Goal: Transaction & Acquisition: Purchase product/service

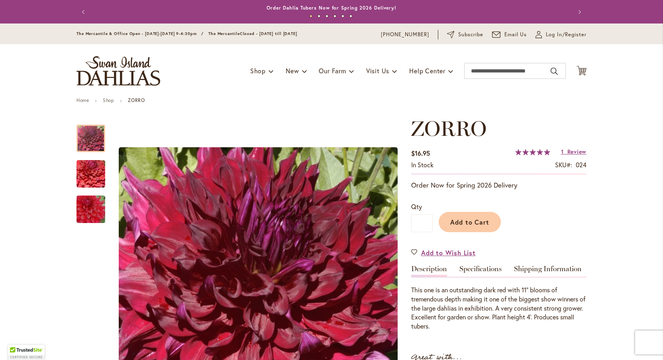
click at [640, 72] on header "Skip to Content The Mercantile & Office Open - Monday-Friday 9-4:30pm / The Mer…" at bounding box center [331, 61] width 663 height 74
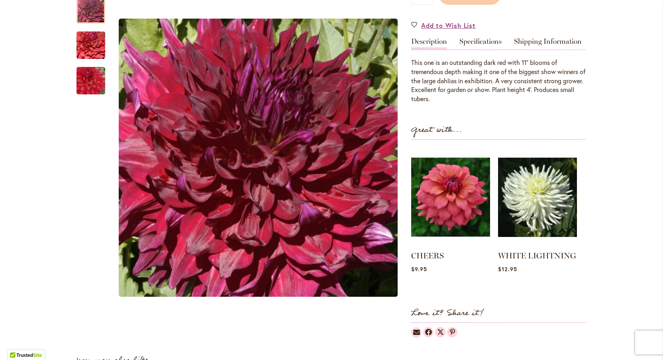
scroll to position [258, 0]
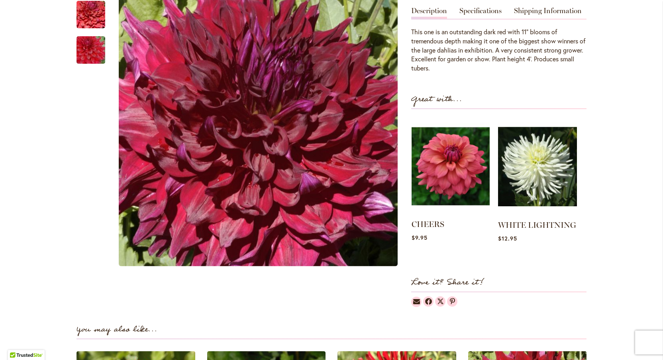
click at [447, 183] on img at bounding box center [451, 167] width 78 height 98
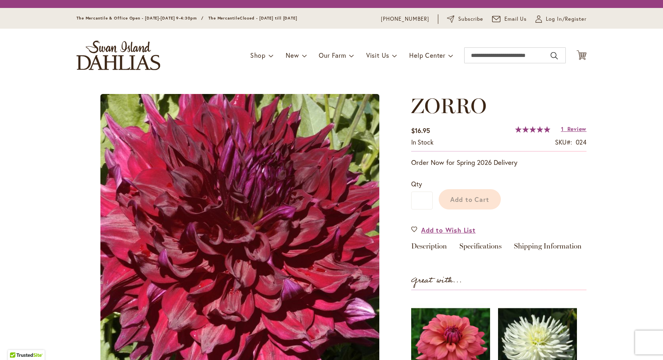
scroll to position [258, 0]
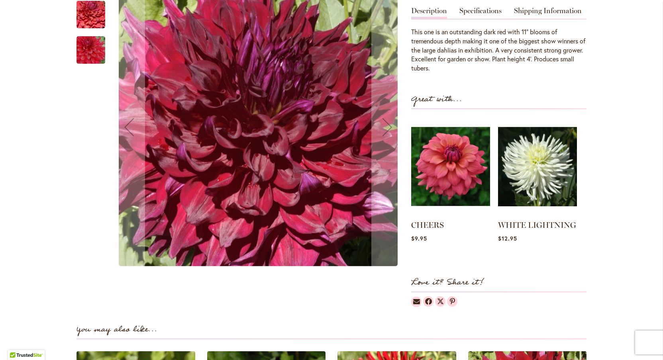
click at [305, 87] on img "Zorro" at bounding box center [258, 127] width 279 height 279
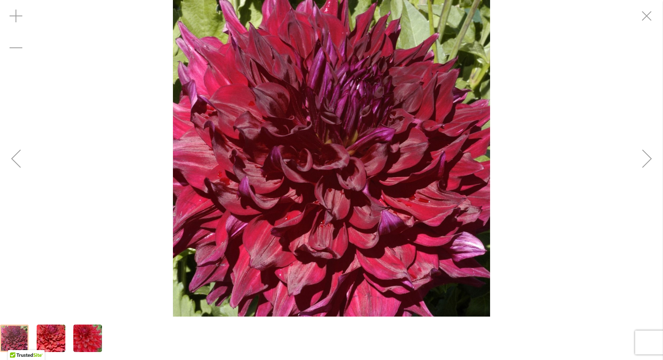
click at [53, 339] on img "Zorro" at bounding box center [50, 339] width 57 height 38
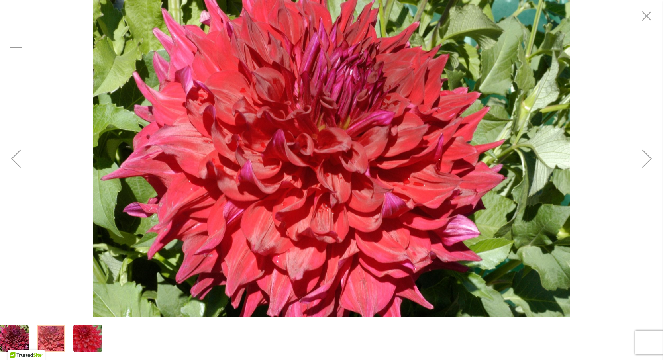
click at [82, 331] on img "Zorro" at bounding box center [87, 339] width 57 height 38
